Goal: Transaction & Acquisition: Purchase product/service

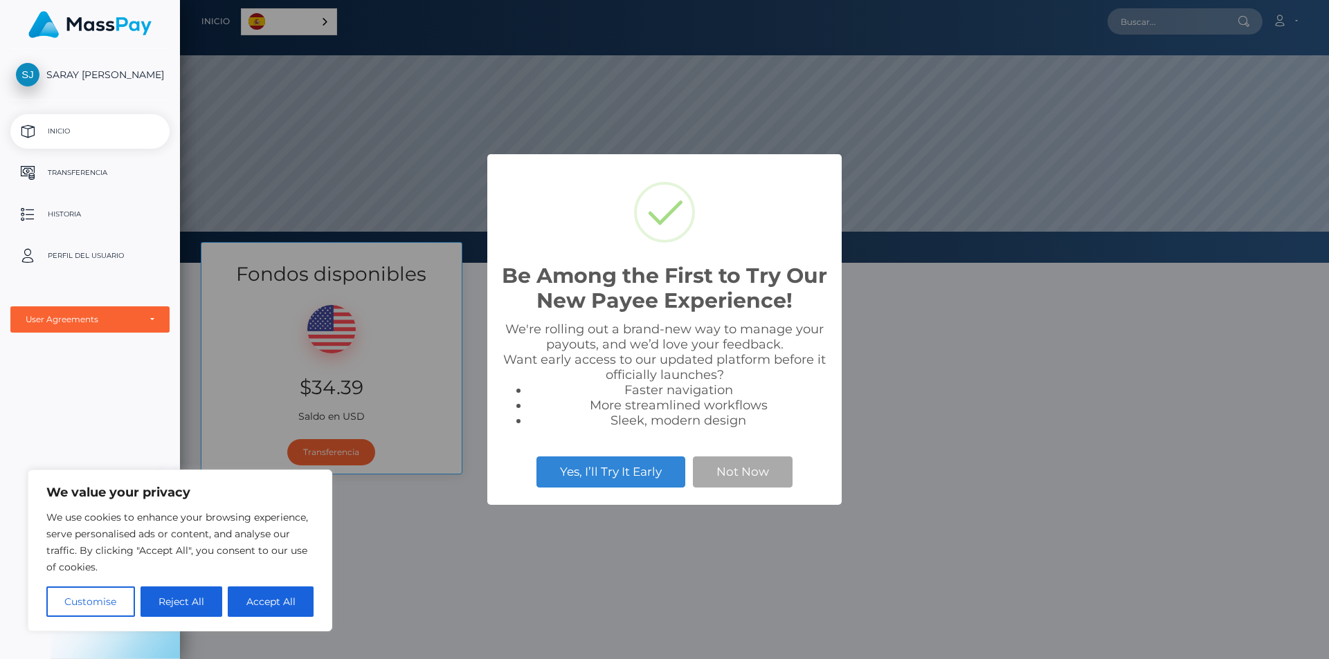
scroll to position [263, 1149]
click at [615, 472] on button "Yes, I’ll Try It Early" at bounding box center [610, 472] width 149 height 30
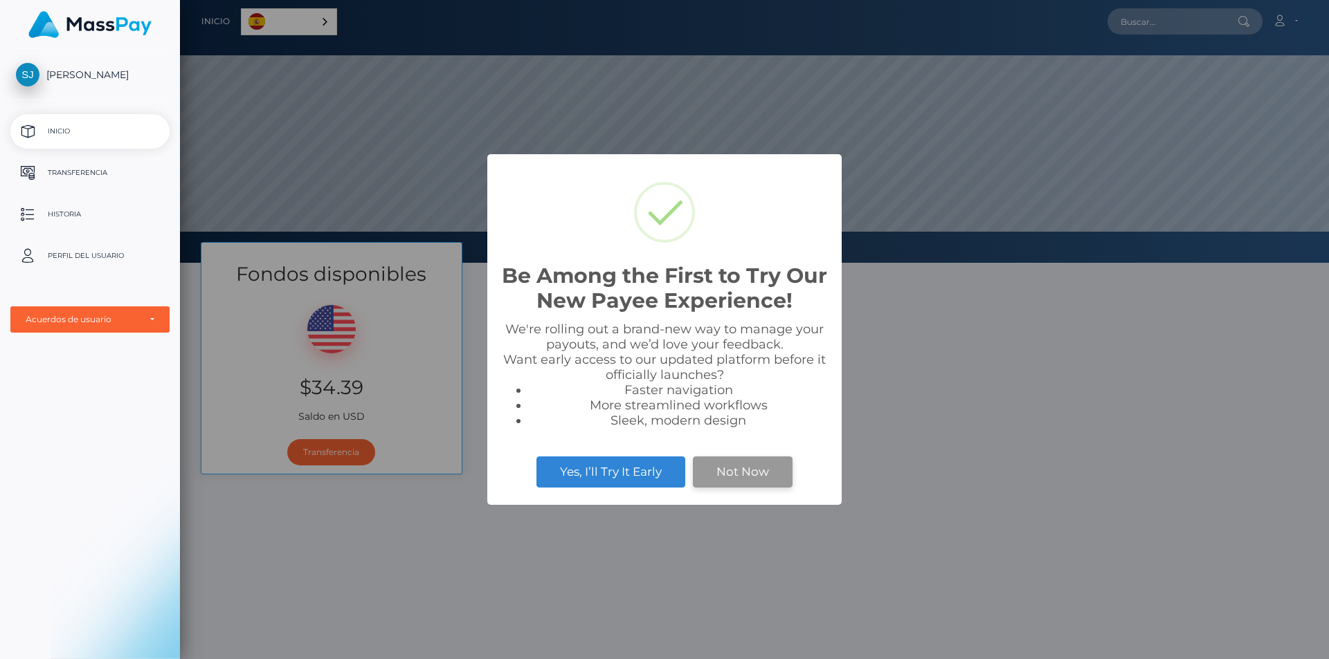
scroll to position [263, 1149]
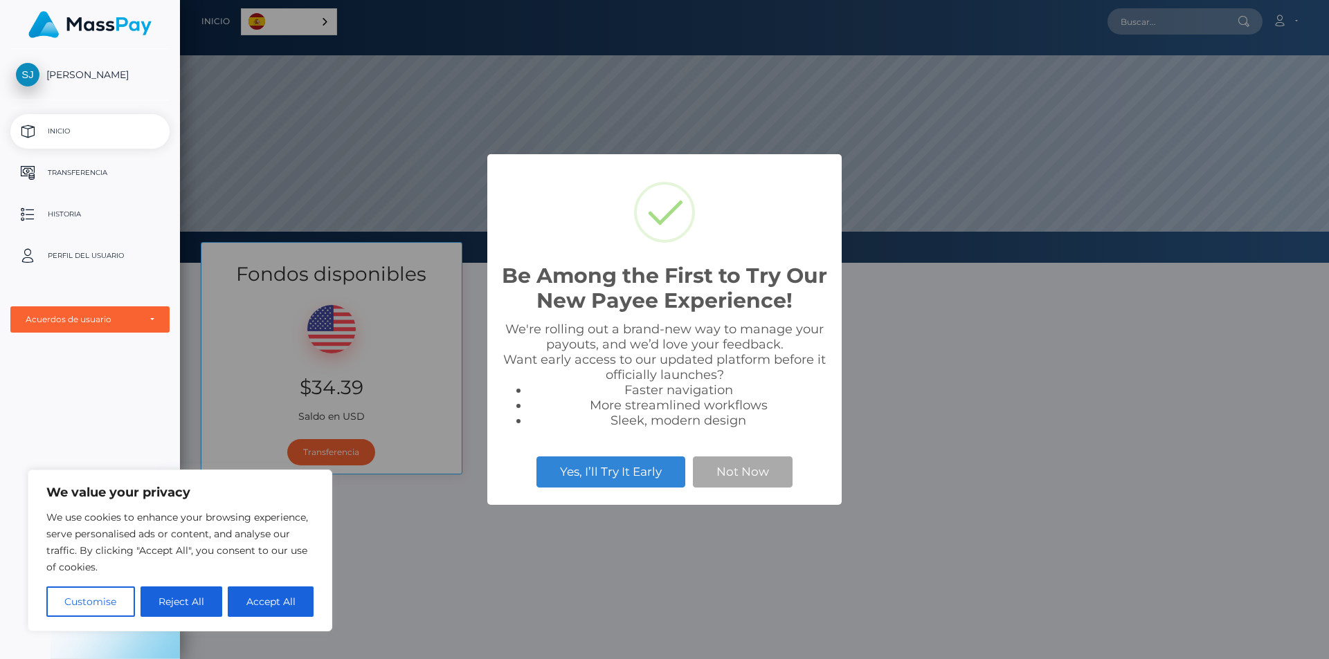
click at [950, 418] on div "Be Among the First to Try Our New Payee Experience! × We're rolling out a brand…" at bounding box center [664, 329] width 1329 height 659
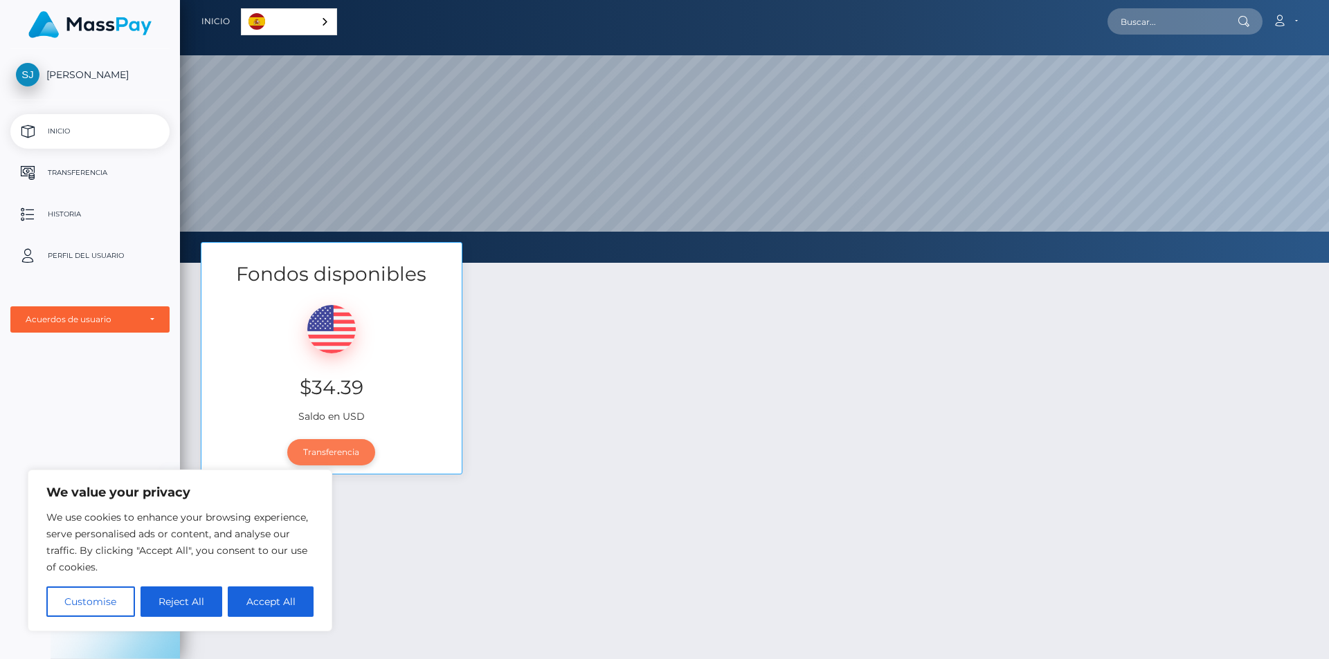
click at [335, 444] on link "Transferencia" at bounding box center [331, 452] width 88 height 26
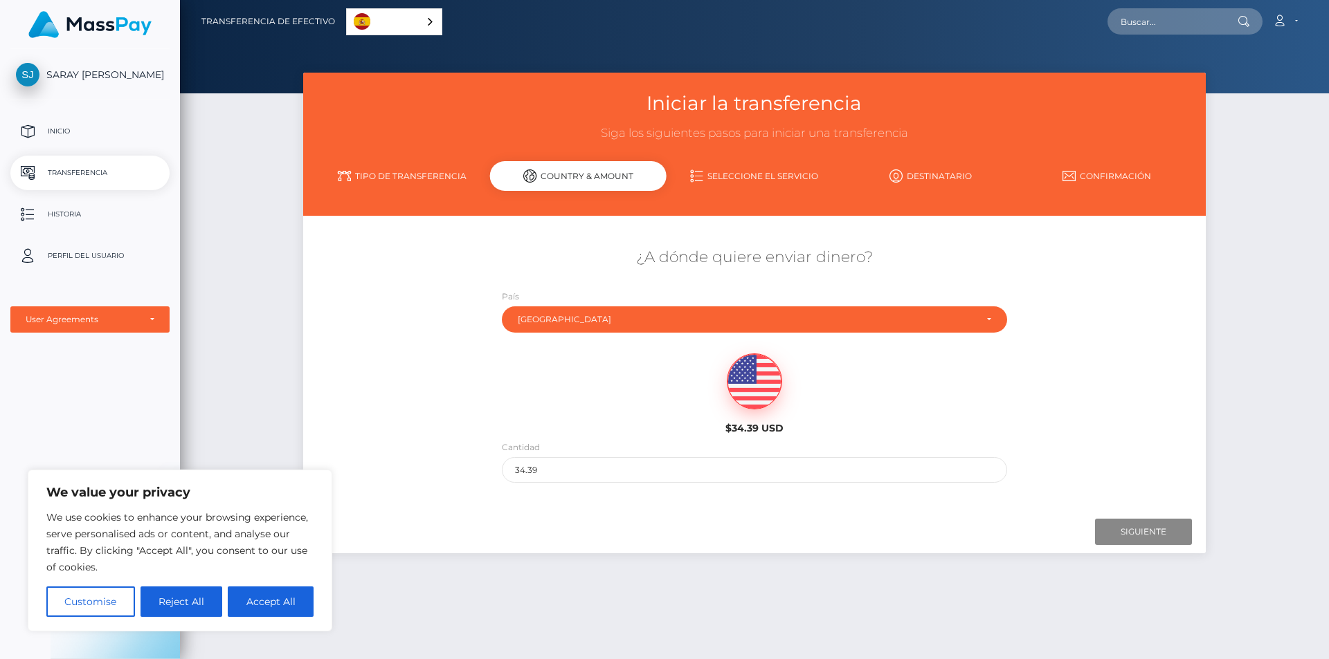
scroll to position [54, 0]
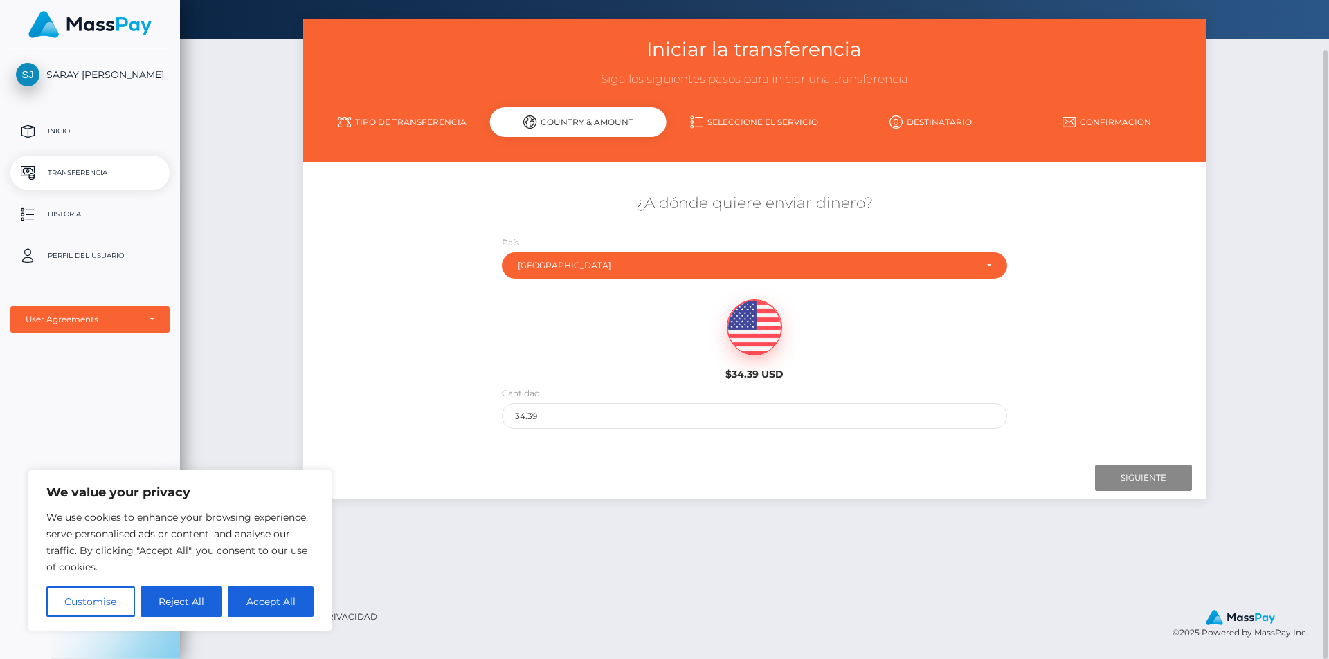
click at [741, 119] on link "Seleccione el servicio" at bounding box center [754, 122] width 176 height 24
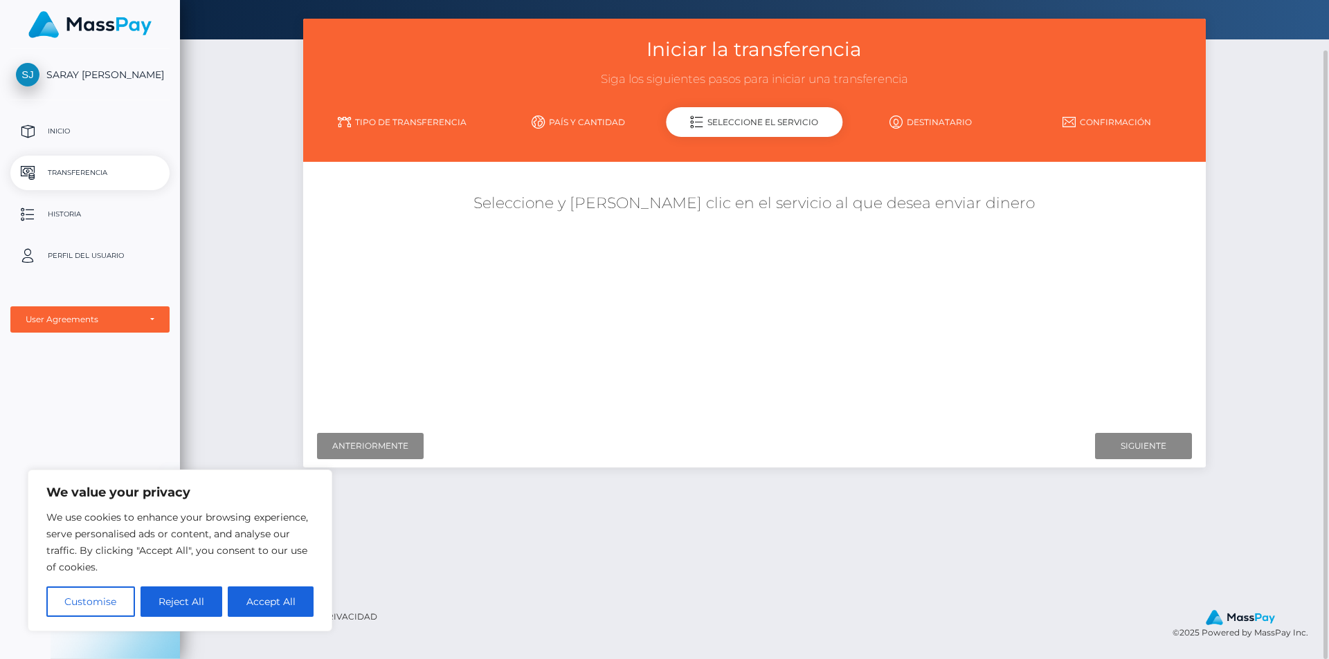
click at [939, 129] on link "Destinatario" at bounding box center [930, 122] width 176 height 24
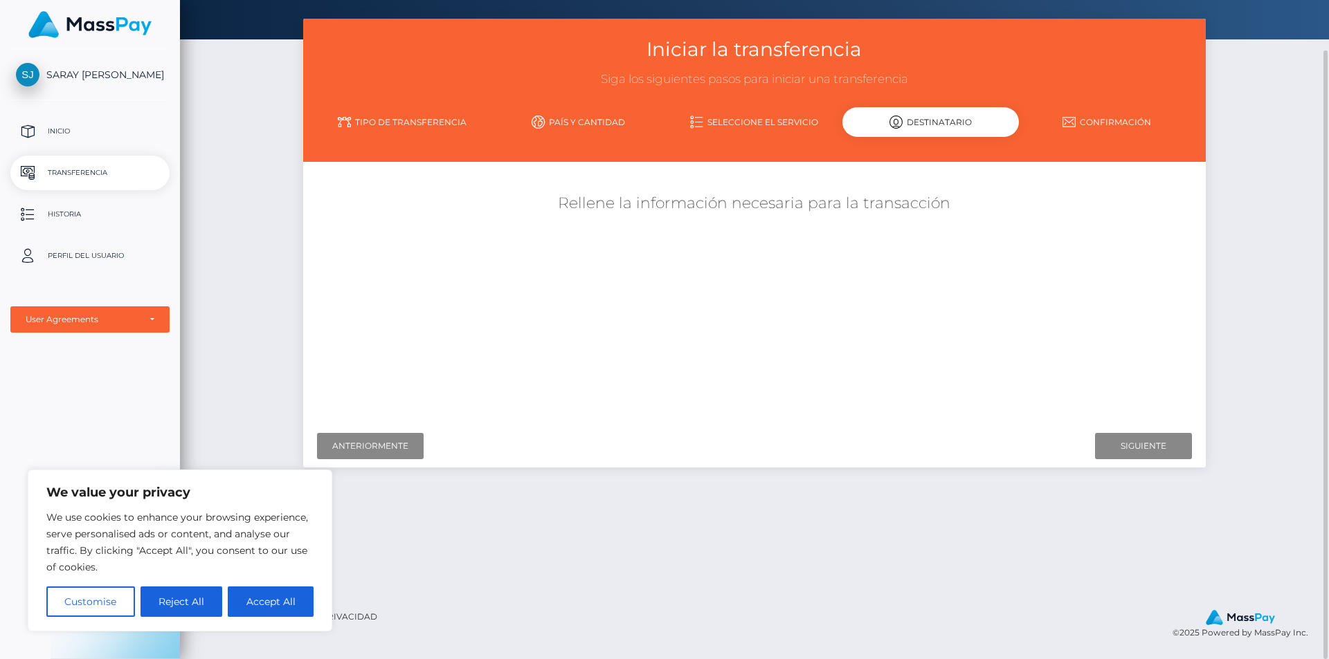
click at [572, 103] on div "Iniciar la transferencia Siga los siguientes pasos para iniciar una transferenc…" at bounding box center [754, 90] width 902 height 143
drag, startPoint x: 575, startPoint y: 118, endPoint x: 583, endPoint y: 122, distance: 8.7
click at [576, 118] on link "País y cantidad" at bounding box center [578, 122] width 176 height 24
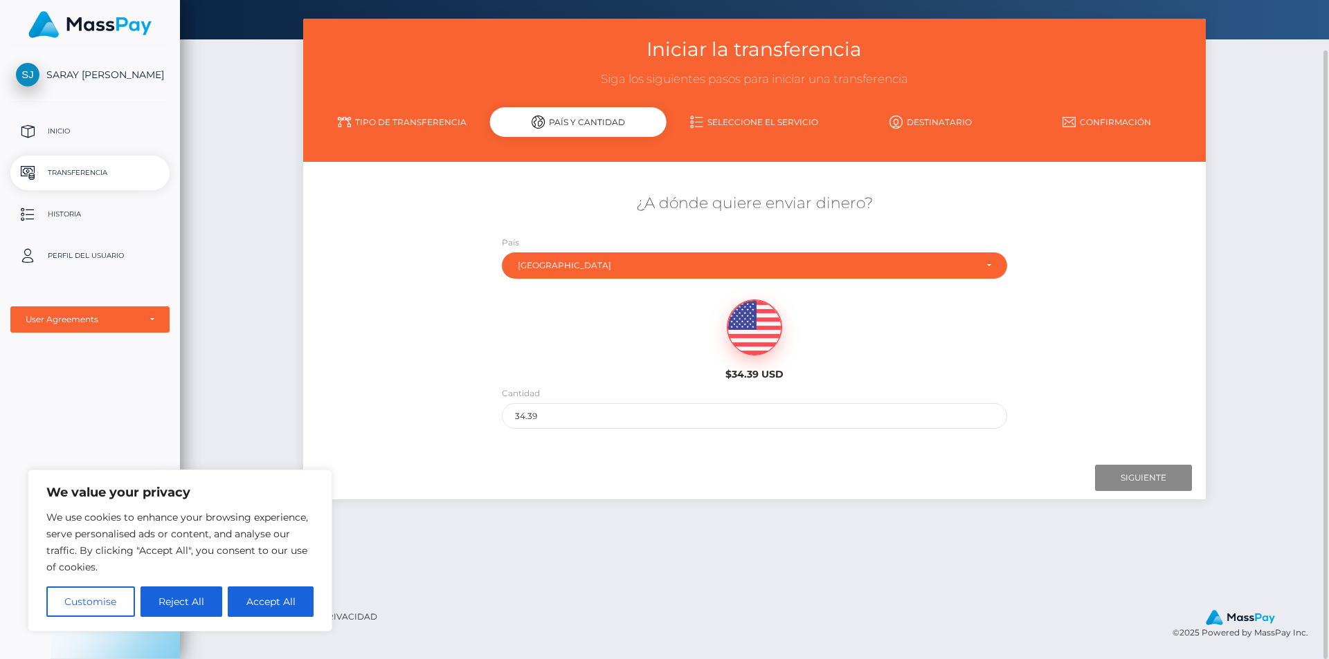
click at [372, 113] on link "Tipo de transferencia" at bounding box center [401, 122] width 176 height 24
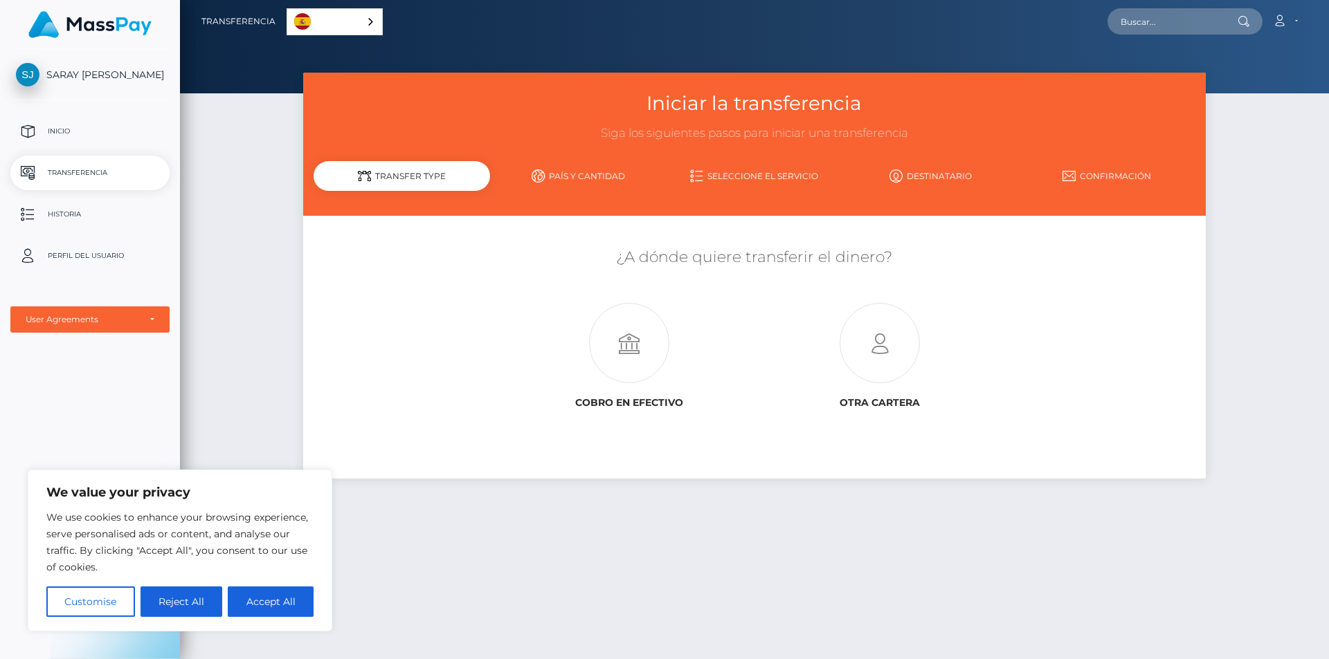
click at [583, 167] on link "País y cantidad" at bounding box center [578, 176] width 176 height 24
click at [598, 176] on link "País y cantidad" at bounding box center [578, 176] width 176 height 24
click at [572, 179] on link "País y cantidad" at bounding box center [578, 176] width 176 height 24
click at [608, 175] on link "País y cantidad" at bounding box center [578, 176] width 176 height 24
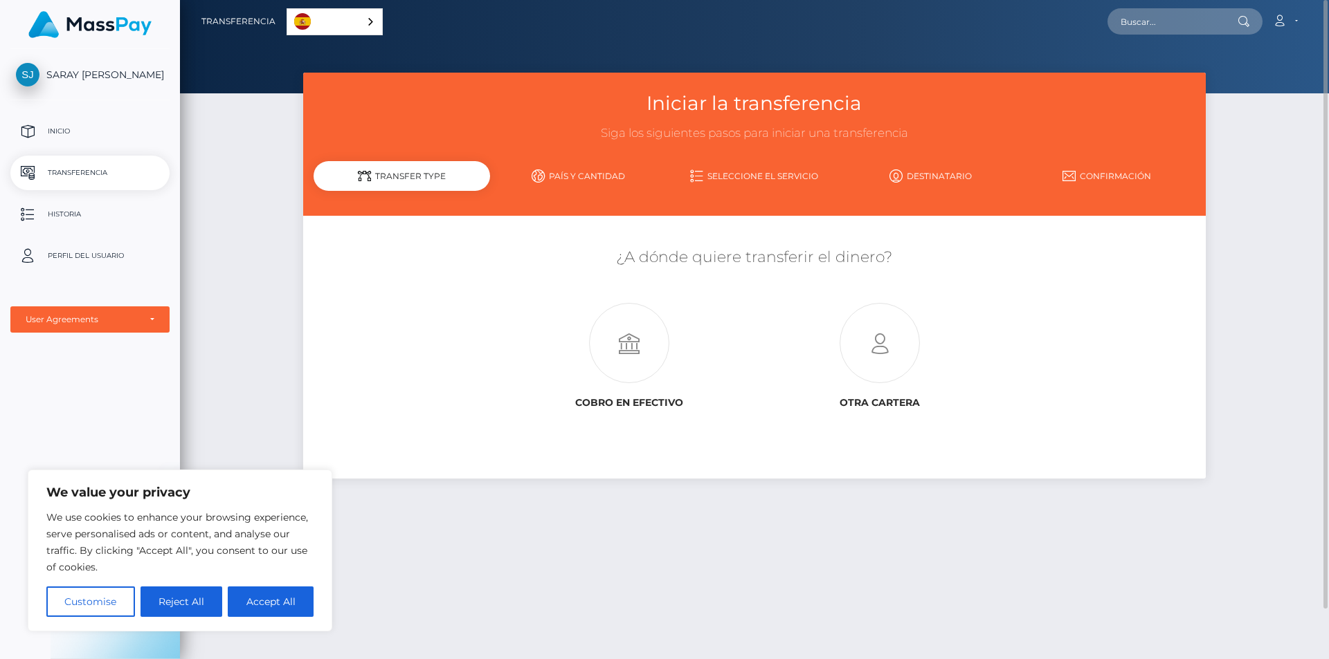
click at [608, 175] on link "País y cantidad" at bounding box center [578, 176] width 176 height 24
click at [308, 605] on button "Accept All" at bounding box center [271, 602] width 86 height 30
checkbox input "true"
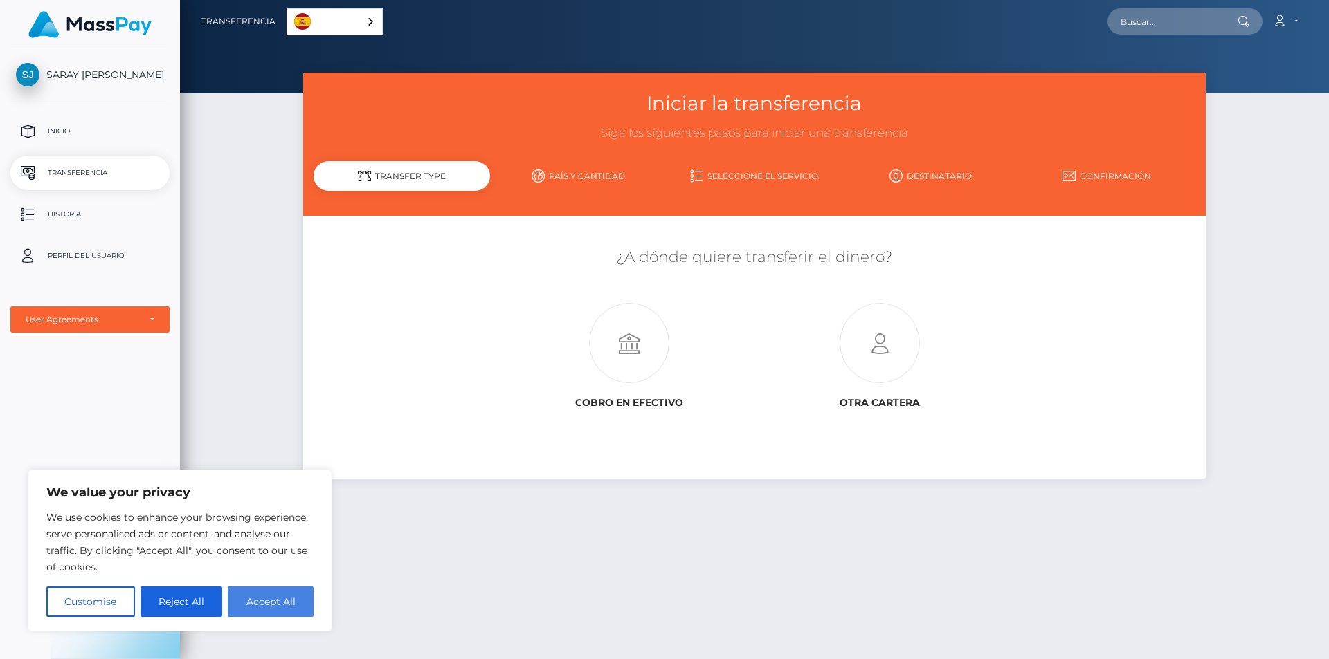
checkbox input "true"
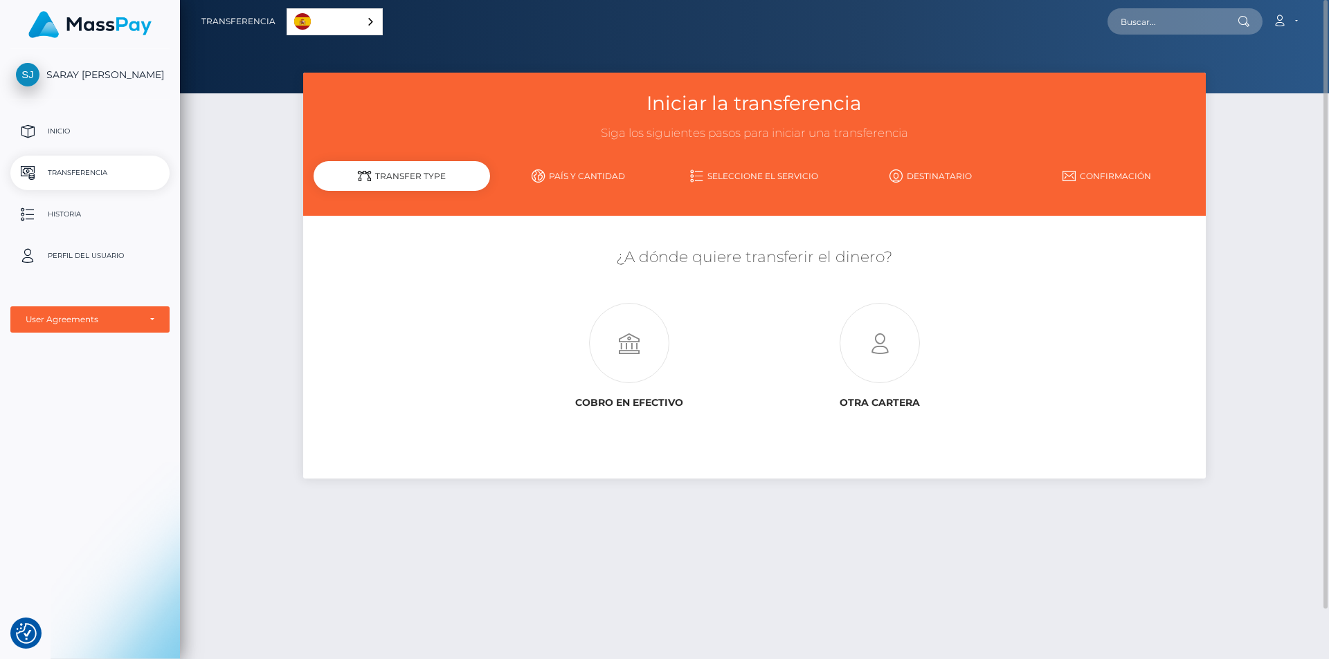
click at [580, 182] on link "País y cantidad" at bounding box center [578, 176] width 176 height 24
click at [595, 178] on link "País y cantidad" at bounding box center [578, 176] width 176 height 24
click at [592, 178] on link "País y cantidad" at bounding box center [578, 176] width 176 height 24
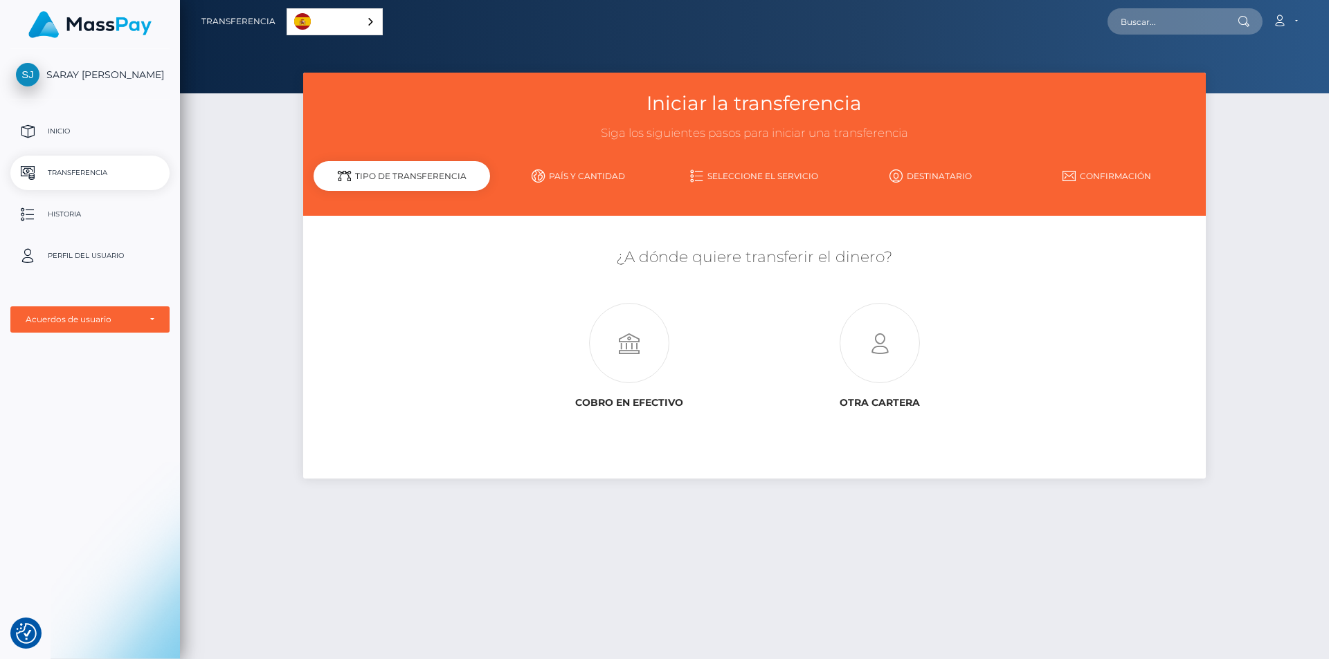
click at [726, 166] on link "Seleccione el servicio" at bounding box center [754, 176] width 176 height 24
click at [722, 174] on link "Seleccione el servicio" at bounding box center [754, 176] width 176 height 24
click at [722, 176] on link "Seleccione el servicio" at bounding box center [754, 176] width 176 height 24
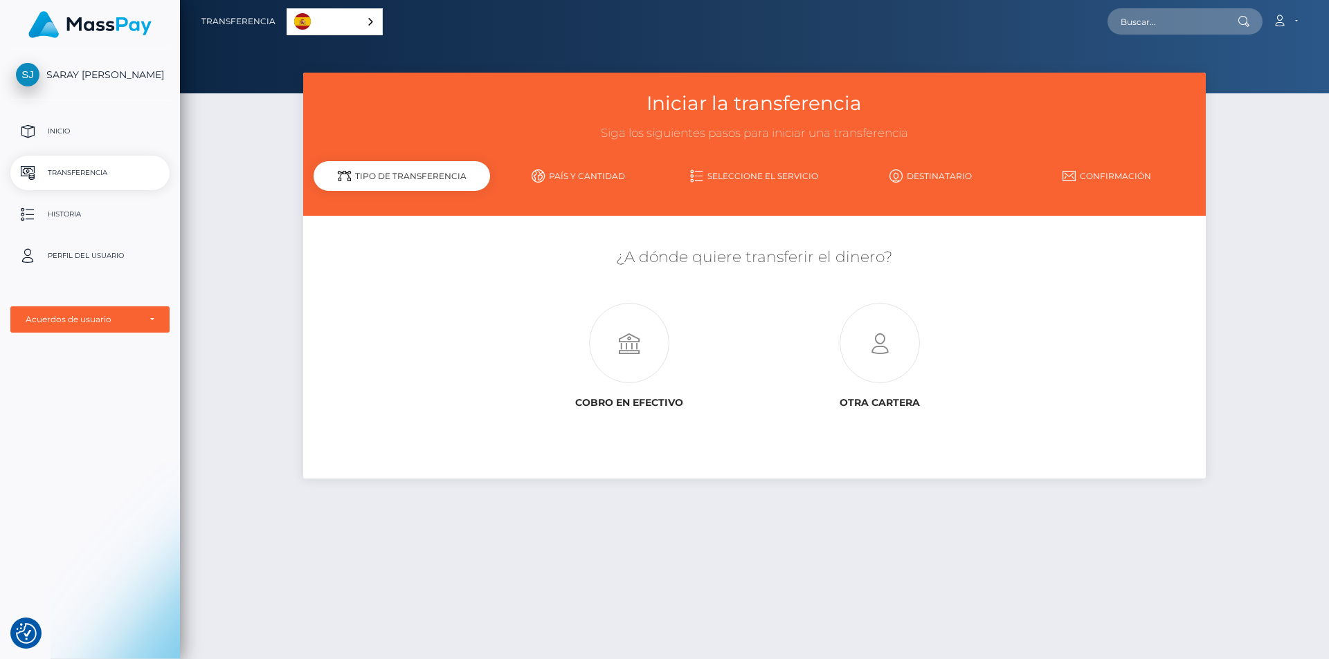
click at [592, 177] on link "País y cantidad" at bounding box center [578, 176] width 176 height 24
drag, startPoint x: 441, startPoint y: 178, endPoint x: 565, endPoint y: 175, distance: 124.6
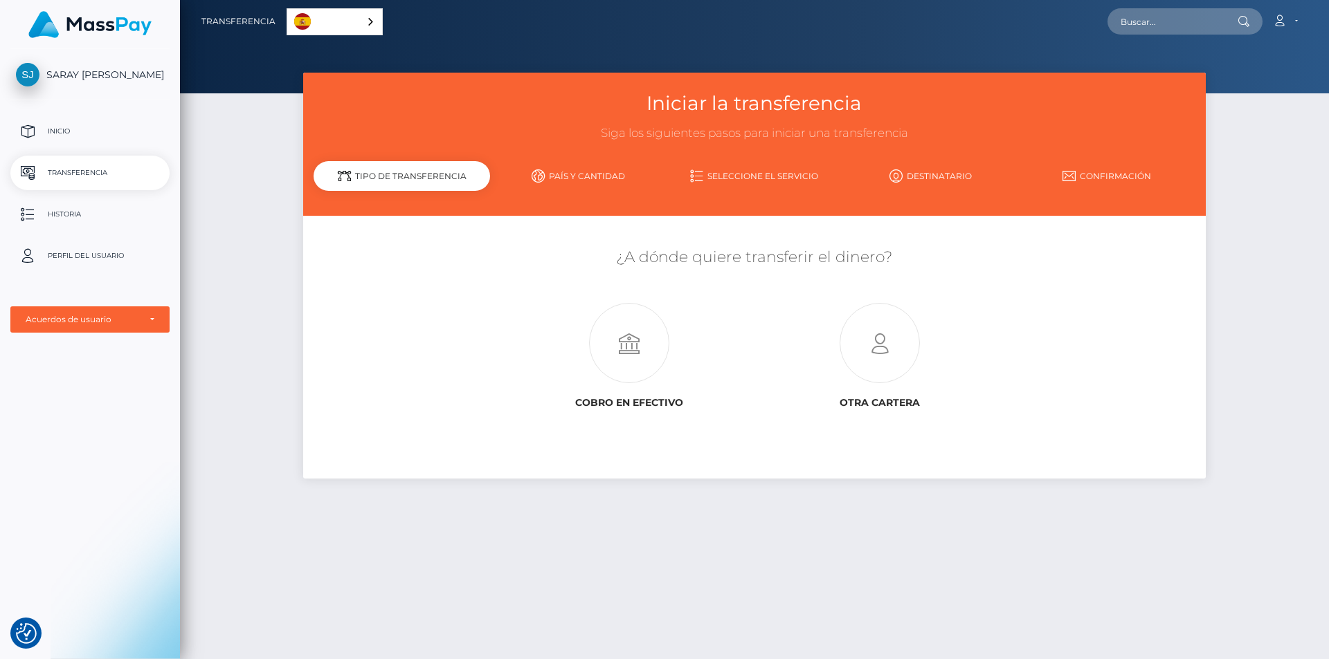
click at [565, 175] on div "Tipo de transferencia País y cantidad Seleccione el servicio Destinatario" at bounding box center [753, 176] width 881 height 24
click at [566, 175] on link "País y cantidad" at bounding box center [578, 176] width 176 height 24
click at [532, 175] on icon at bounding box center [537, 176] width 13 height 13
click at [60, 135] on p "Inicio" at bounding box center [90, 131] width 148 height 21
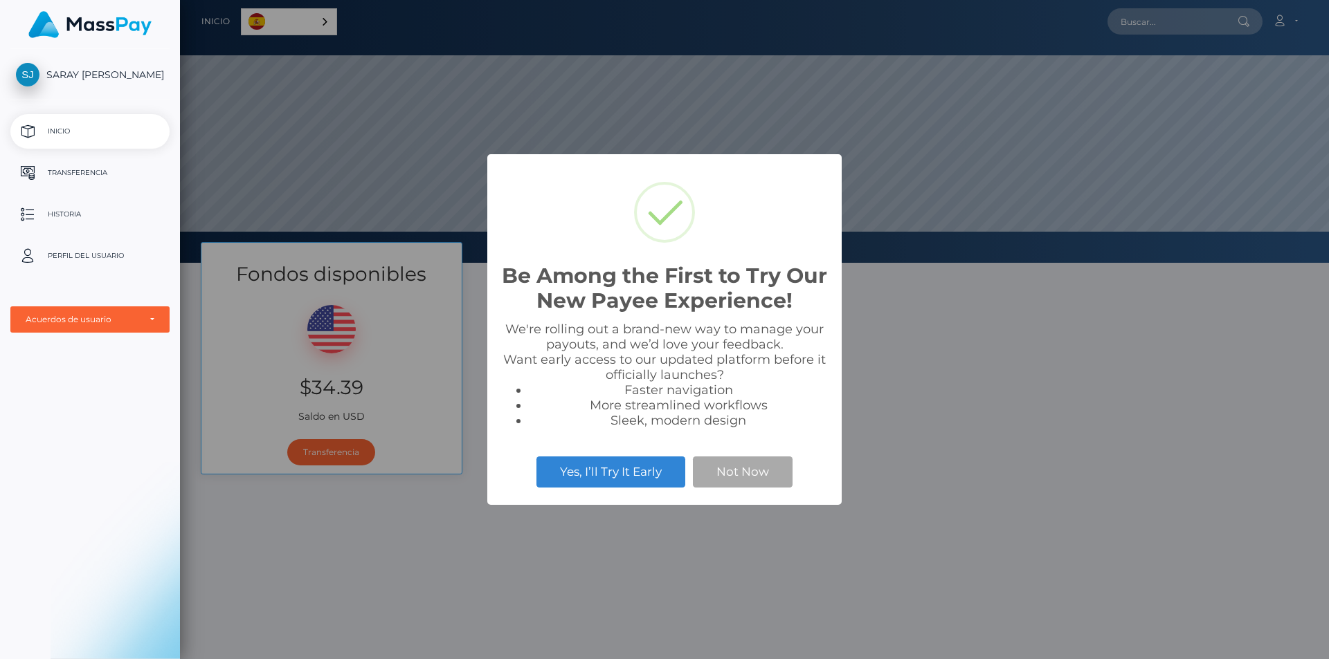
scroll to position [263, 1149]
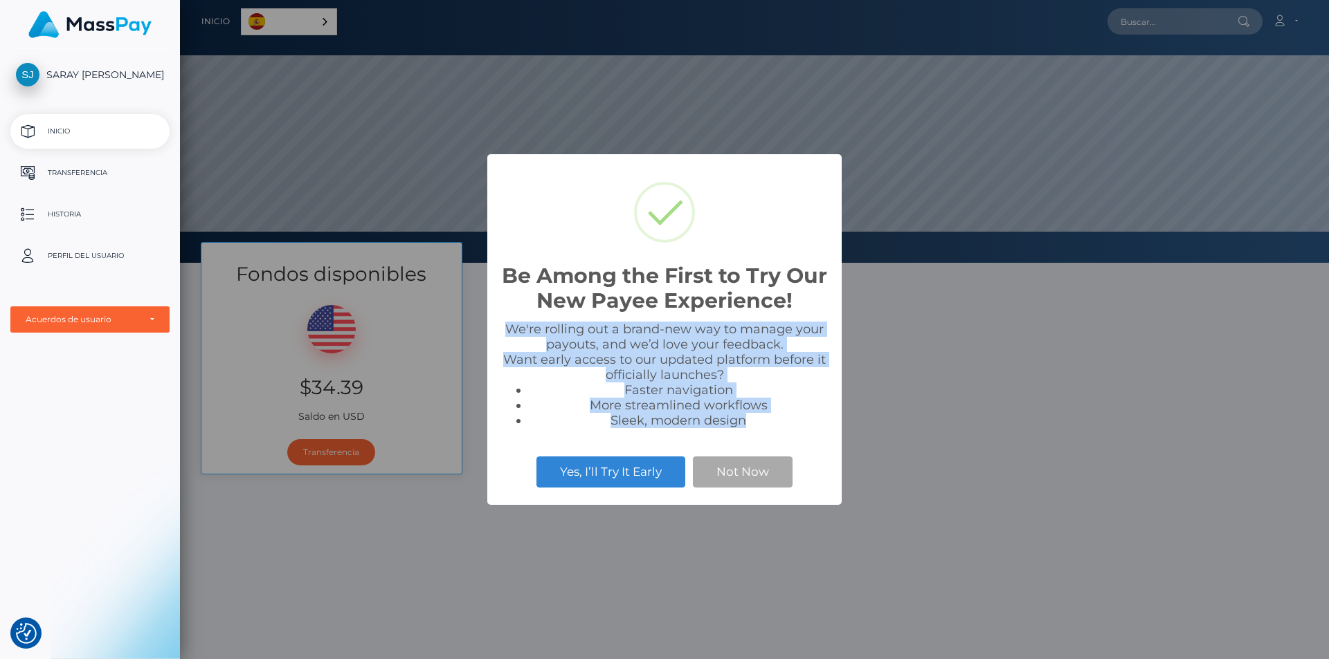
drag, startPoint x: 766, startPoint y: 419, endPoint x: 502, endPoint y: 327, distance: 279.3
click at [502, 327] on div "We're rolling out a brand-new way to manage your payouts, and we’d love your fe…" at bounding box center [664, 375] width 327 height 107
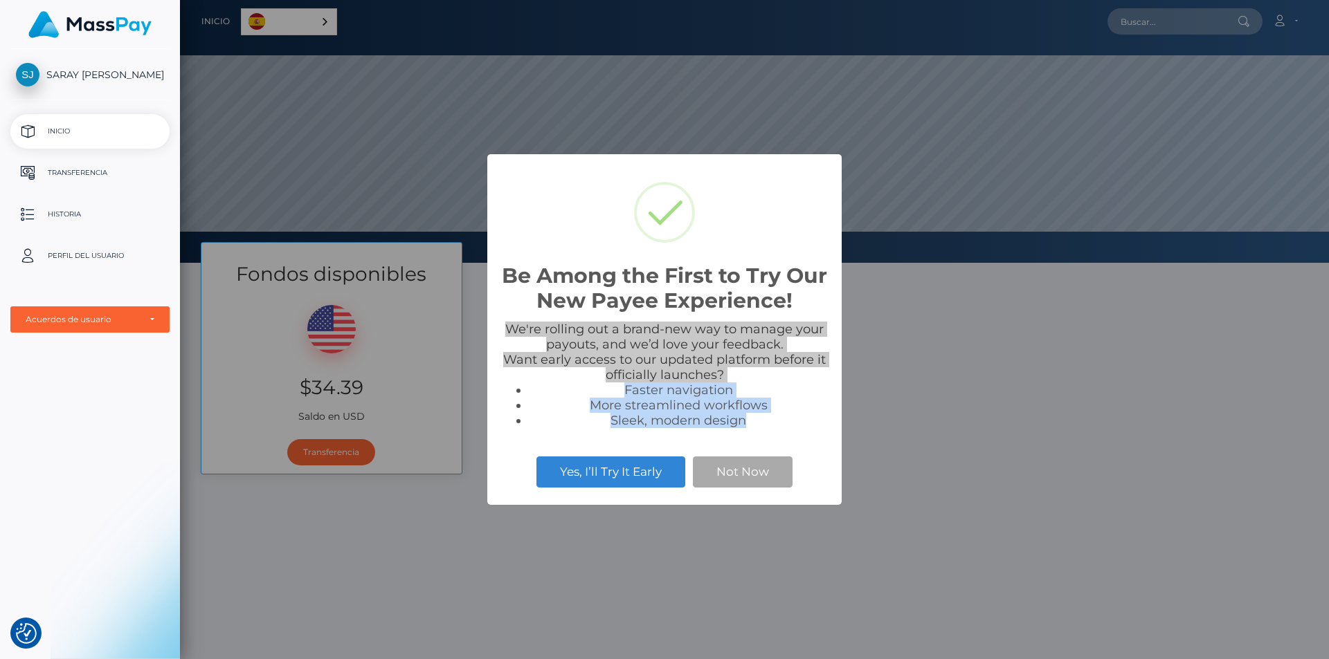
drag, startPoint x: 911, startPoint y: 374, endPoint x: 913, endPoint y: 328, distance: 45.7
click at [911, 374] on div "Be Among the First to Try Our New Payee Experience! × We're rolling out a brand…" at bounding box center [664, 329] width 1329 height 659
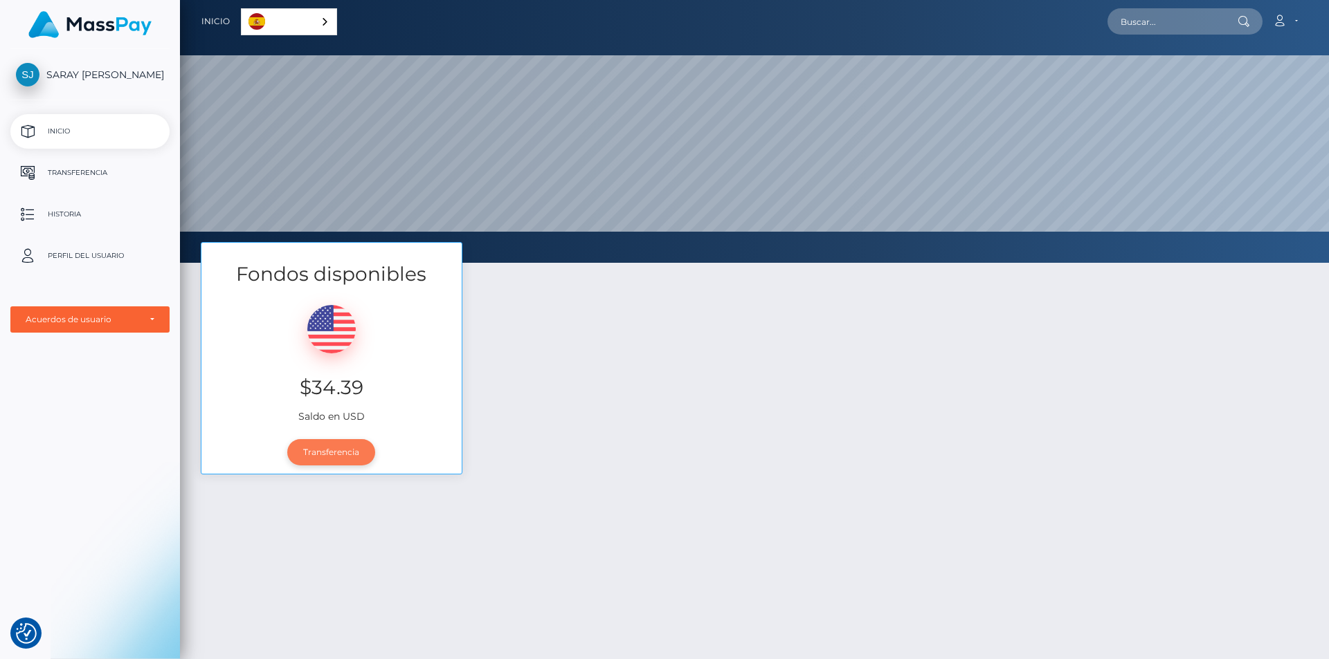
click at [337, 445] on link "Transferencia" at bounding box center [331, 452] width 88 height 26
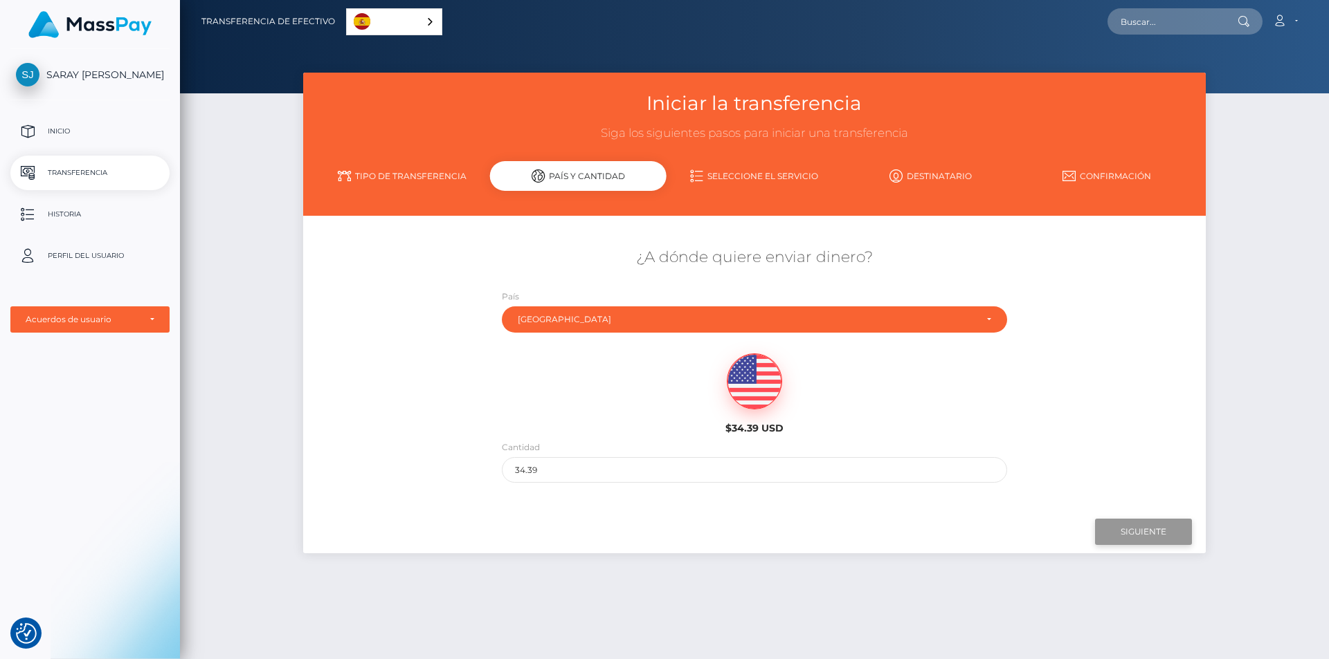
click at [1167, 541] on input "Siguiente" at bounding box center [1143, 532] width 97 height 26
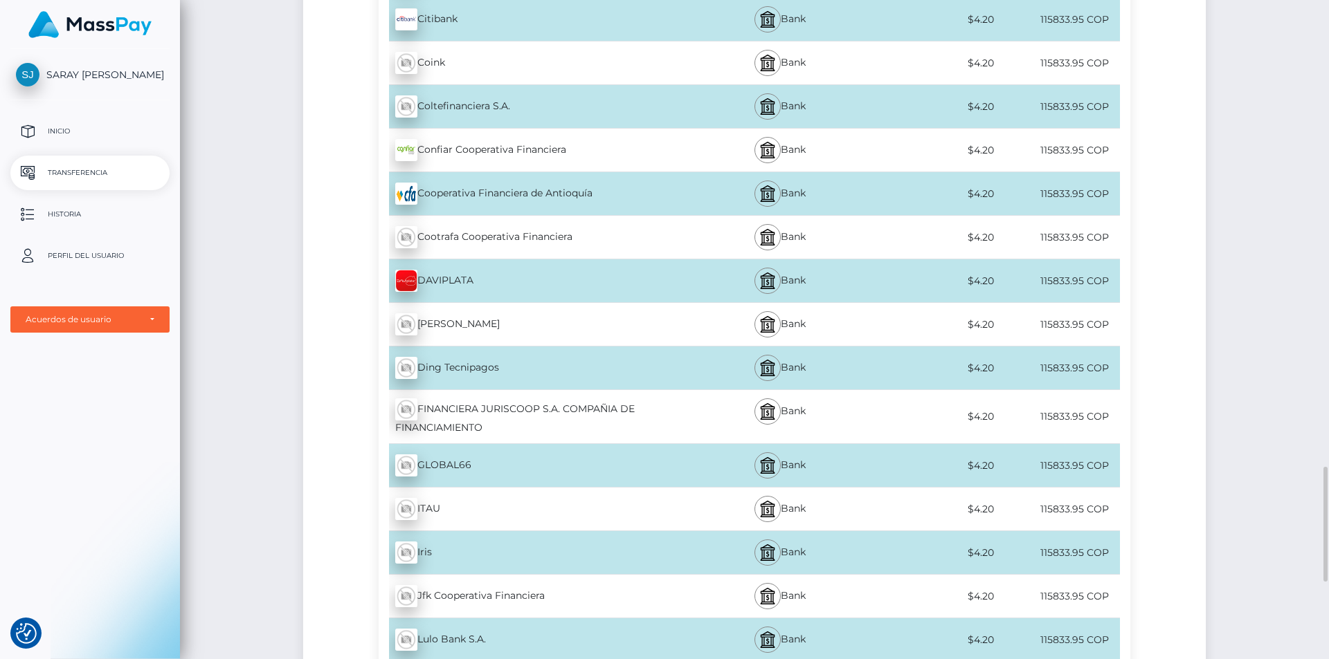
scroll to position [2630, 0]
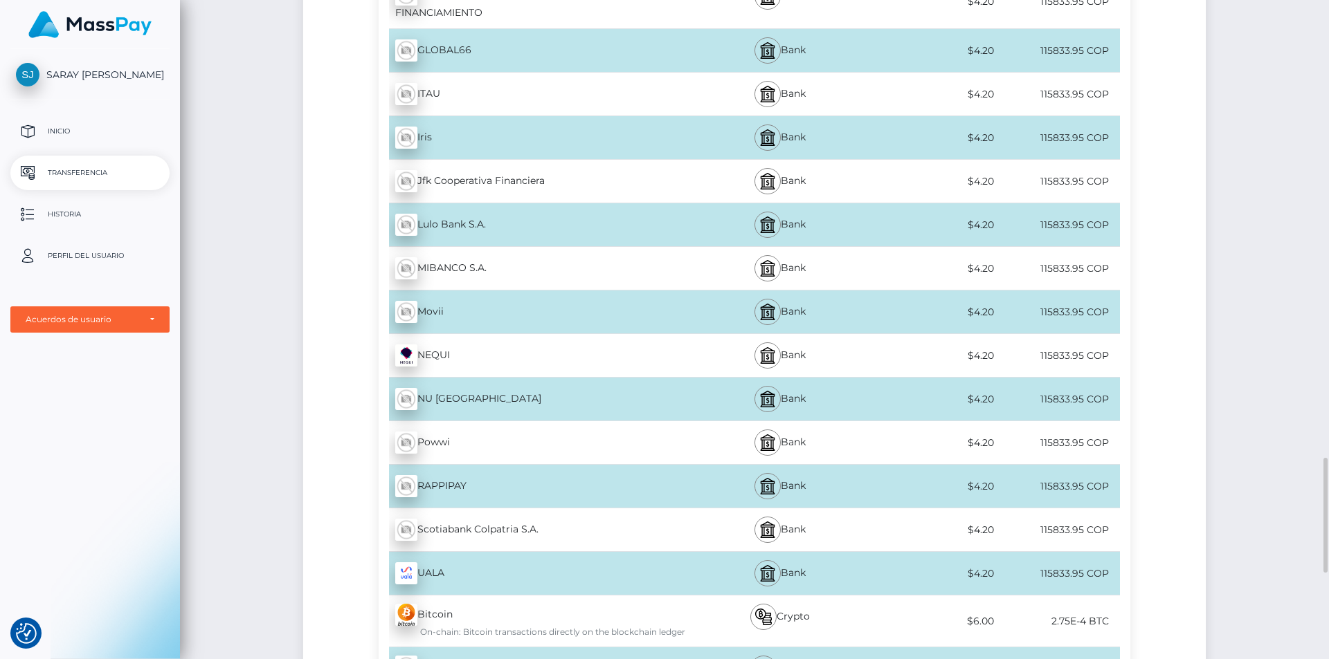
click at [709, 350] on div "Bank" at bounding box center [779, 355] width 185 height 43
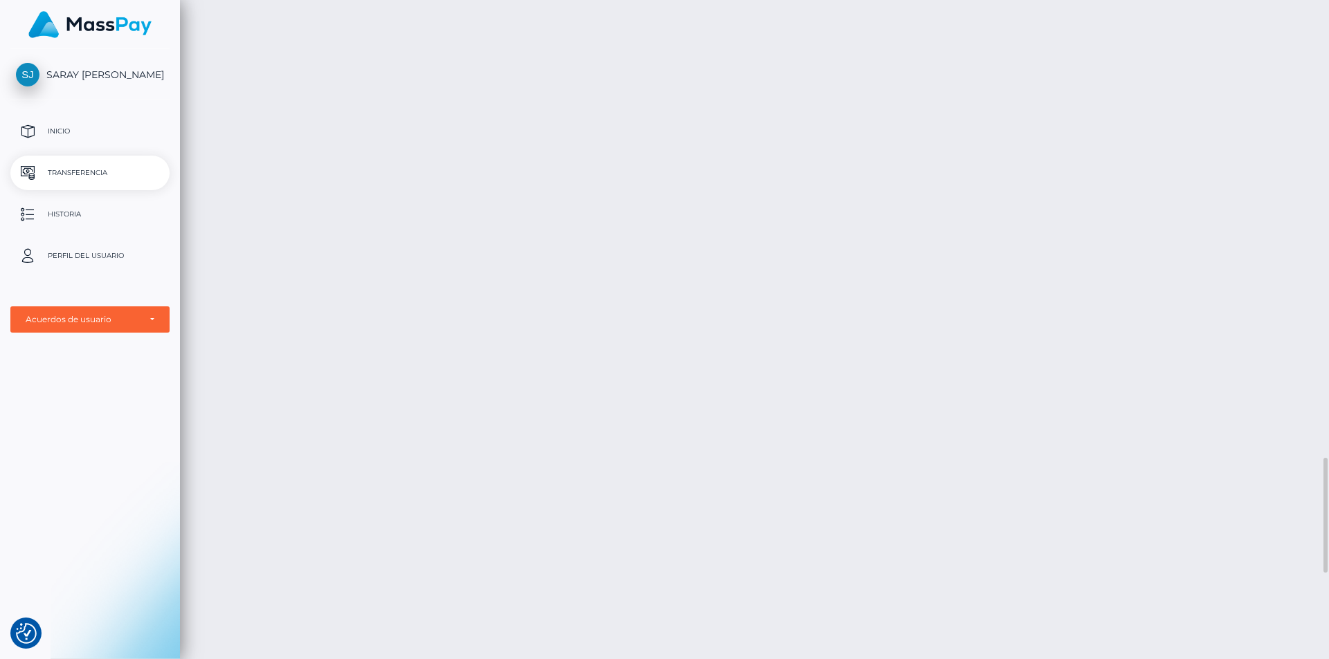
scroll to position [2422, 0]
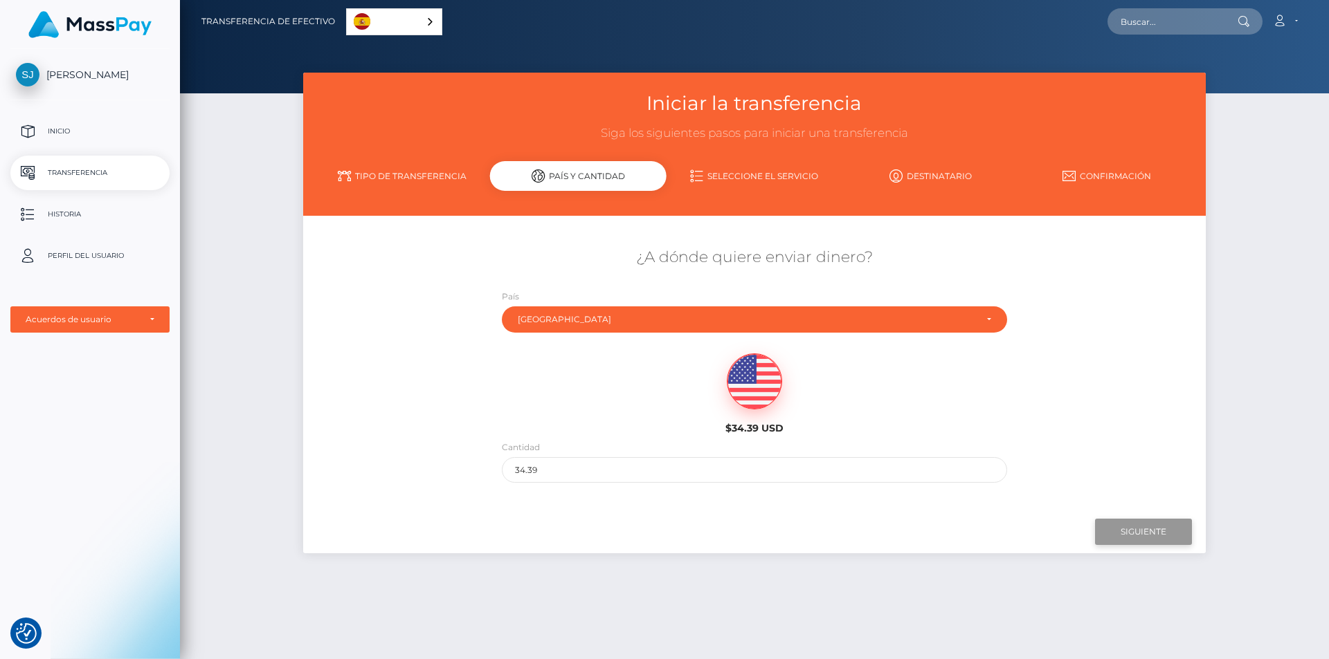
click at [1136, 538] on input "Siguiente" at bounding box center [1143, 532] width 97 height 26
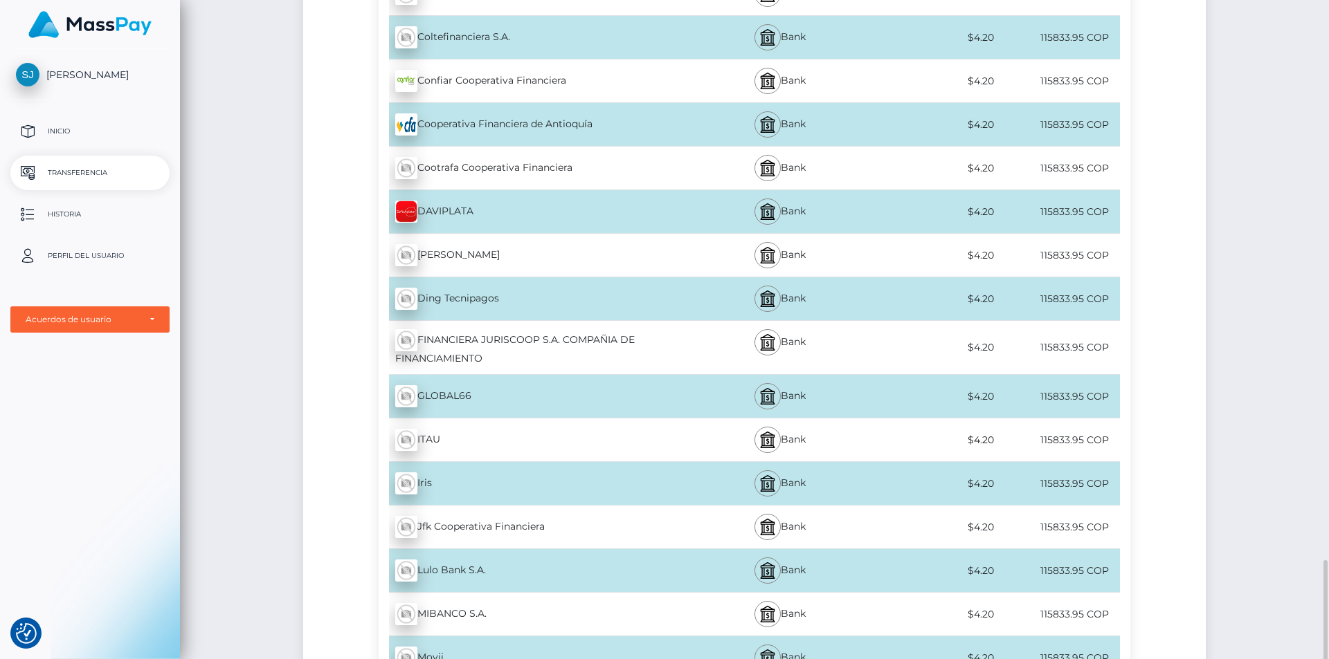
scroll to position [2422, 0]
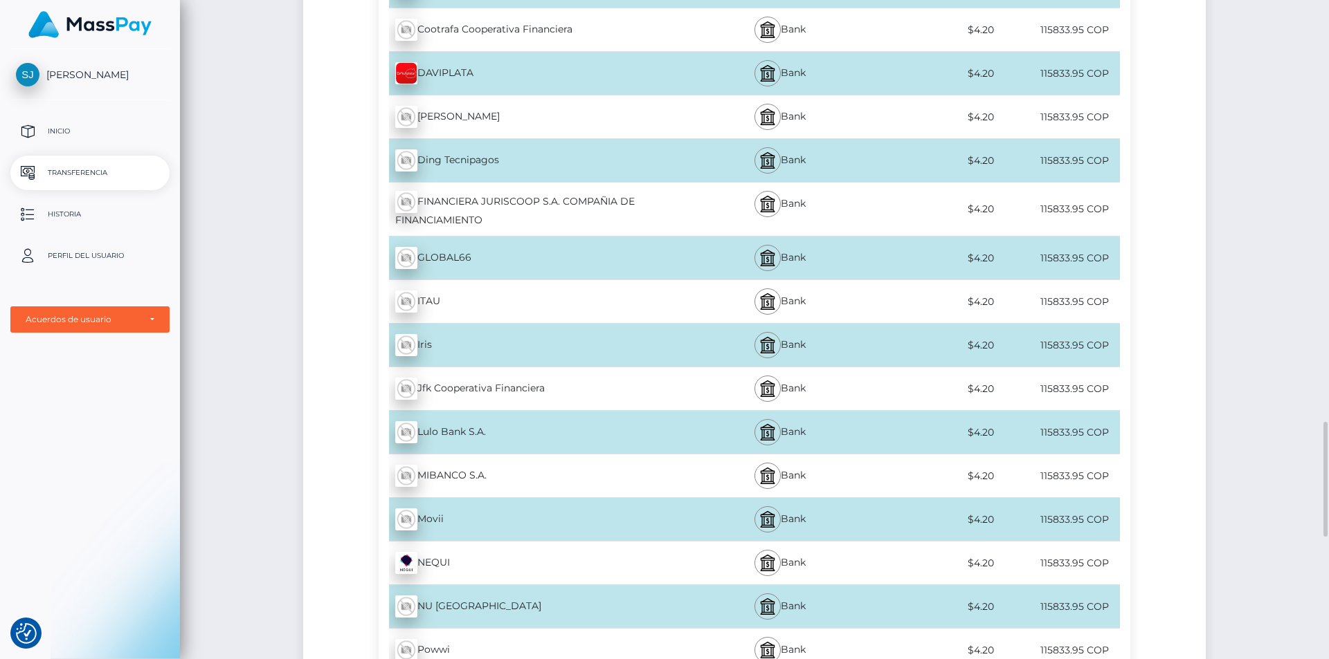
click at [494, 554] on div "NEQUI - COP" at bounding box center [533, 563] width 309 height 39
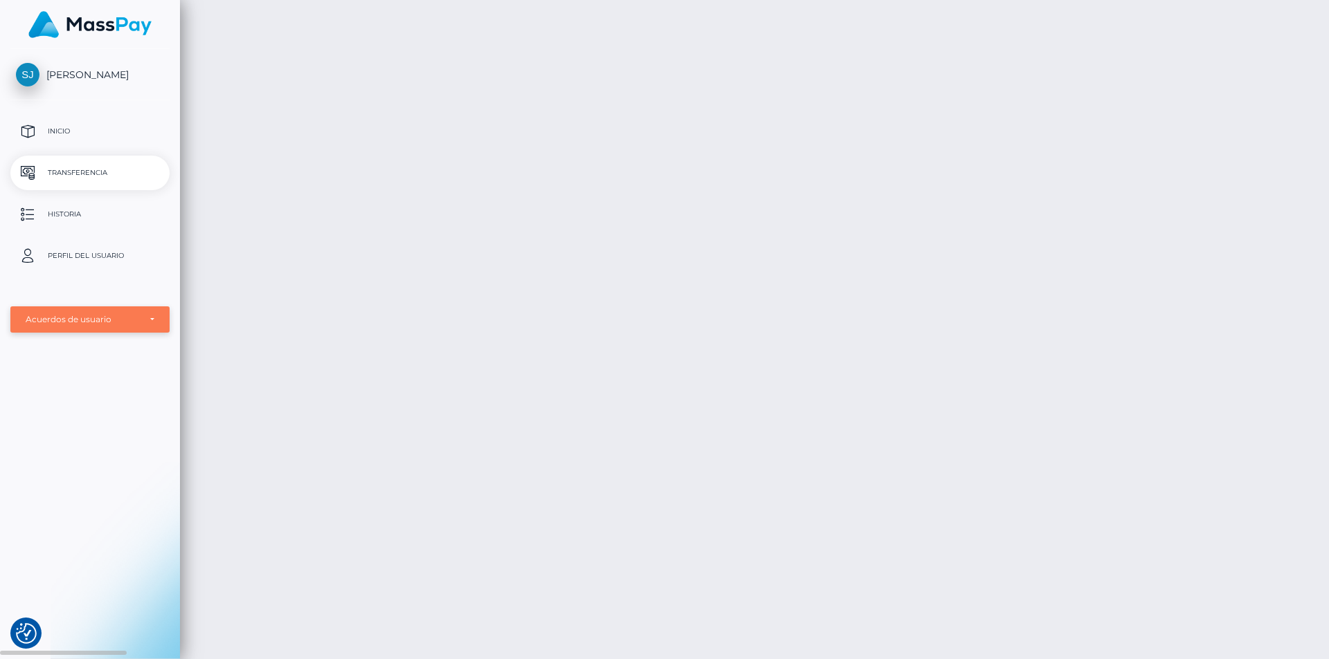
click at [77, 318] on div "Acuerdos de usuario" at bounding box center [82, 319] width 113 height 11
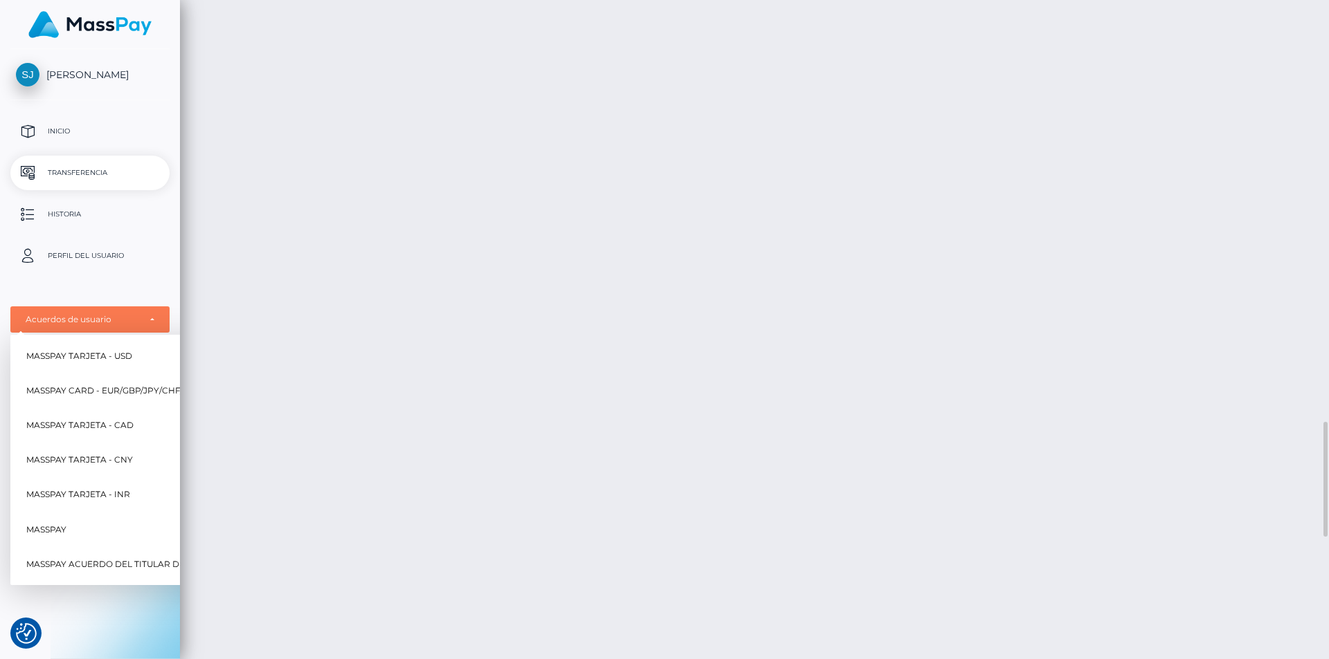
click at [534, 340] on div "Transferencia de efectivo Español English 中文 (简体) Português ([GEOGRAPHIC_DATA])…" at bounding box center [754, 329] width 1149 height 659
